Goal: Transaction & Acquisition: Purchase product/service

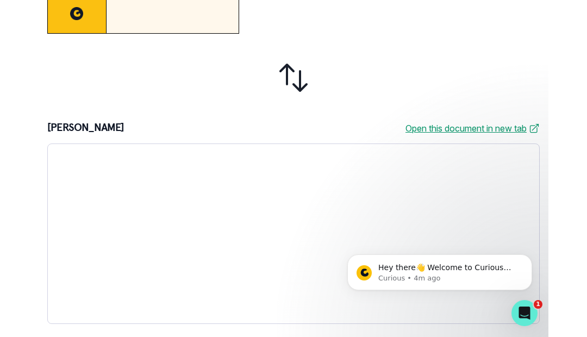
scroll to position [391, 0]
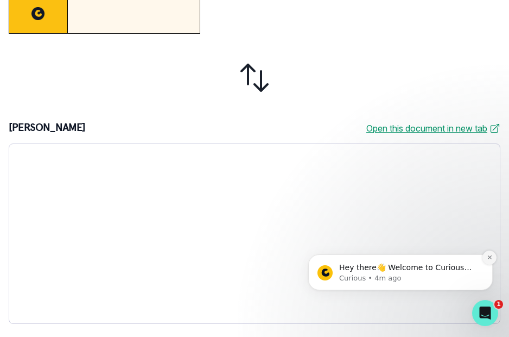
click at [488, 262] on button "Dismiss notification" at bounding box center [490, 257] width 14 height 14
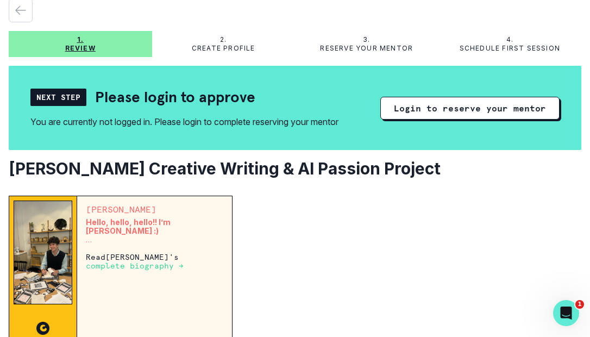
scroll to position [54, 0]
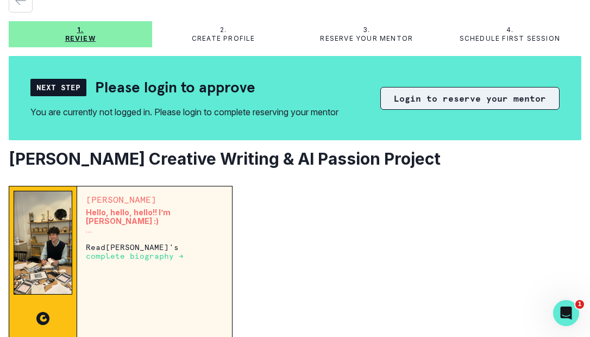
click at [462, 96] on button "Login to reserve your mentor" at bounding box center [469, 98] width 179 height 23
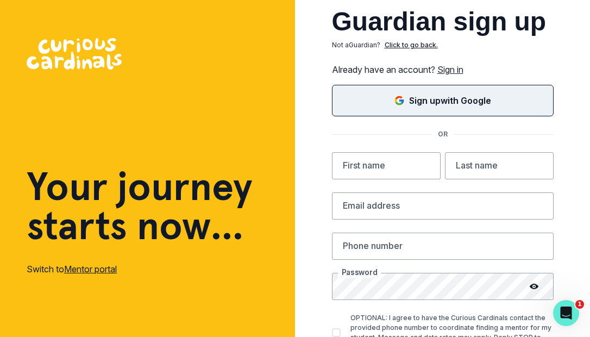
click at [446, 105] on p "Sign up with Google" at bounding box center [450, 100] width 82 height 13
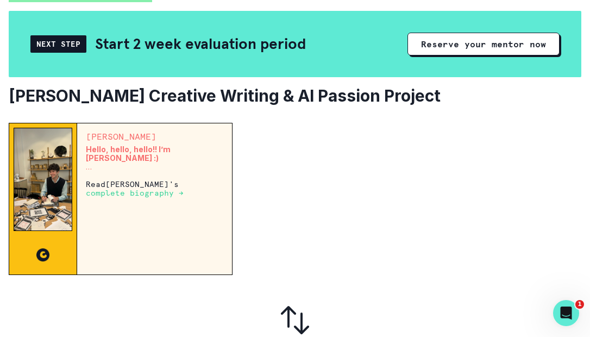
scroll to position [109, 0]
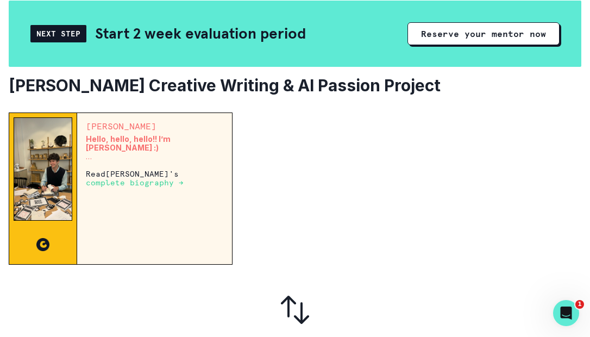
click at [65, 37] on div "Next Step" at bounding box center [58, 33] width 56 height 17
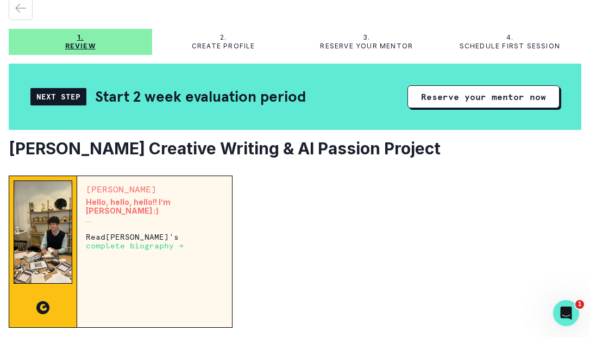
scroll to position [7, 0]
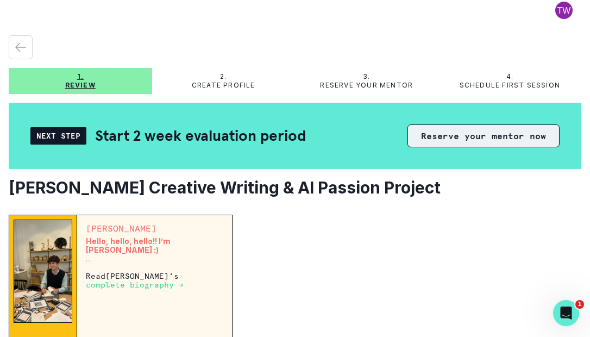
click at [477, 141] on button "Reserve your mentor now" at bounding box center [483, 135] width 152 height 23
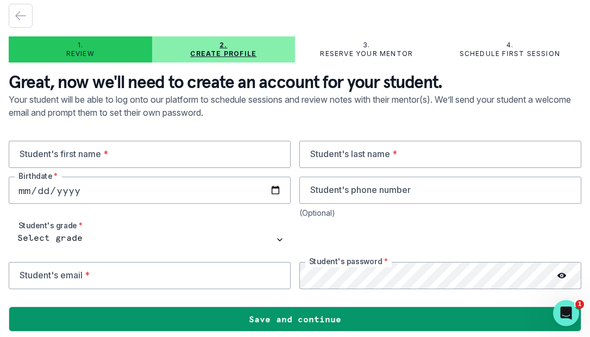
scroll to position [39, 0]
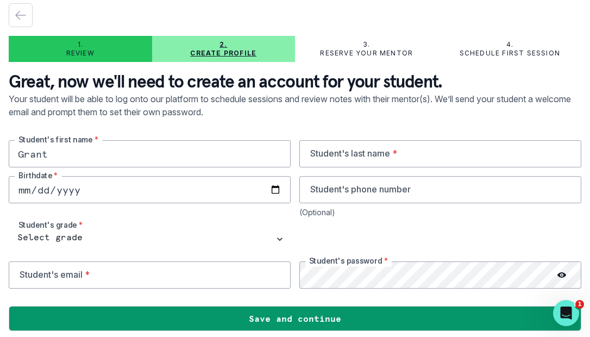
type input "Grant"
type input "[PERSON_NAME]"
type input "[DATE]"
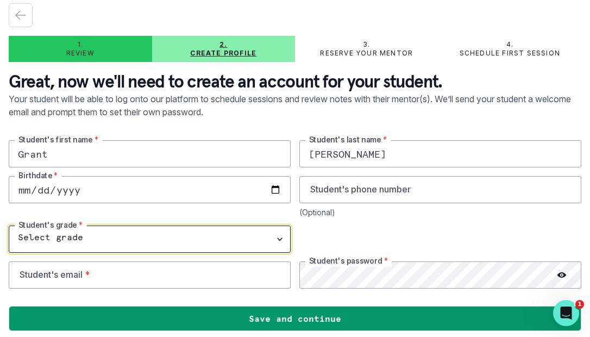
select select "6th Grade"
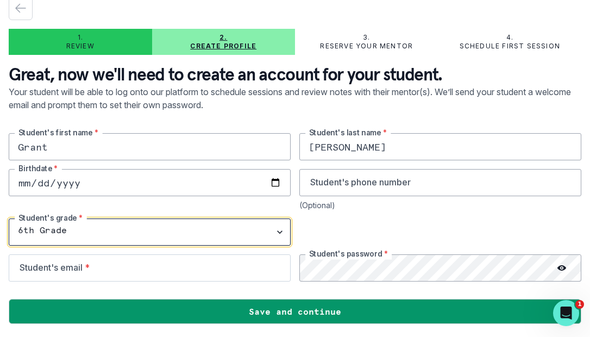
scroll to position [46, 0]
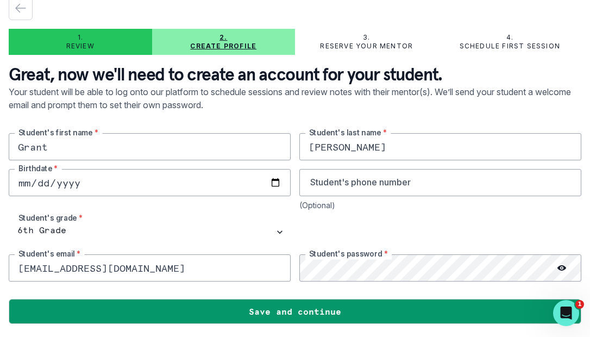
type input "[EMAIL_ADDRESS][DOMAIN_NAME]"
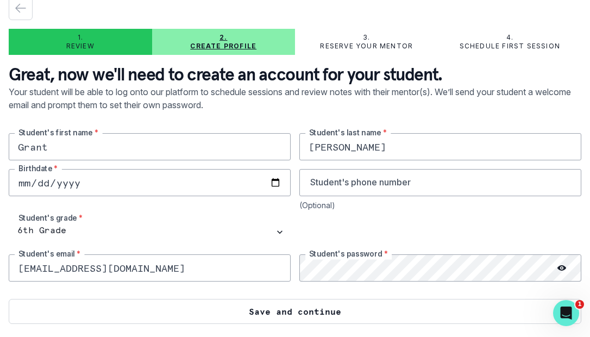
click at [251, 304] on button "Save and continue" at bounding box center [295, 311] width 572 height 25
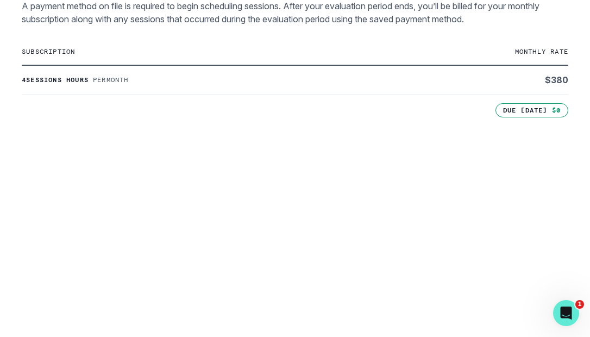
scroll to position [469, 0]
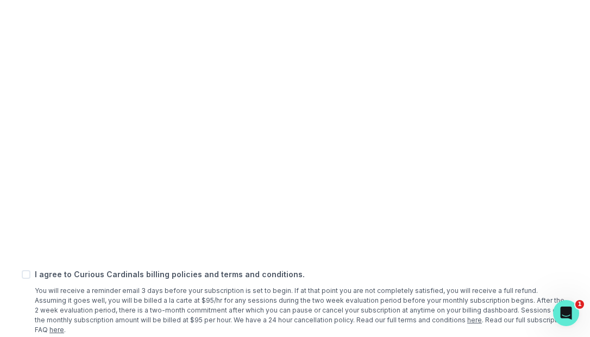
click at [16, 140] on div "Add payment method A payment method on file is required to begin scheduling ses…" at bounding box center [295, 58] width 572 height 614
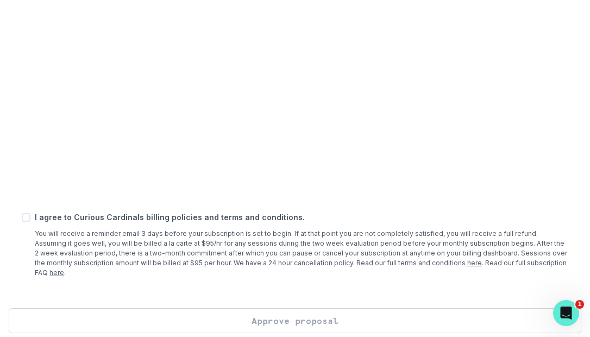
scroll to position [525, 0]
click at [25, 217] on span at bounding box center [26, 217] width 9 height 9
click at [22, 217] on input "checkbox" at bounding box center [21, 217] width 1 height 1
checkbox input "true"
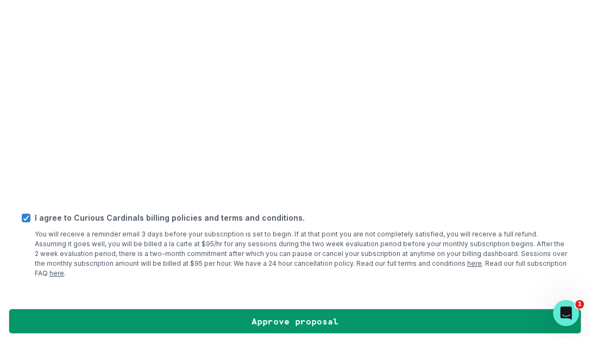
scroll to position [0, 0]
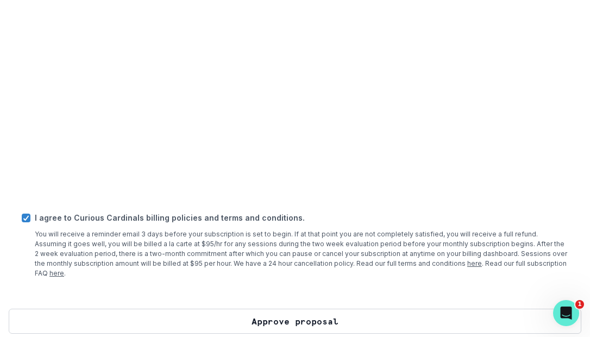
click at [303, 308] on button "Approve proposal" at bounding box center [295, 320] width 572 height 25
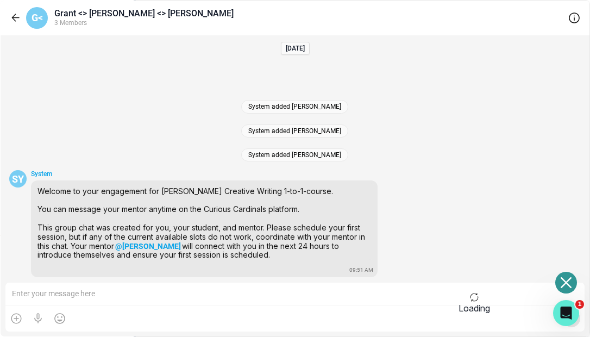
click at [312, 129] on div "Time Zone : [GEOGRAPHIC_DATA] Duration : 60 minutes" at bounding box center [362, 157] width 437 height 62
click at [47, 92] on div "Home" at bounding box center [74, 97] width 117 height 13
